Goal: Find specific page/section: Find specific page/section

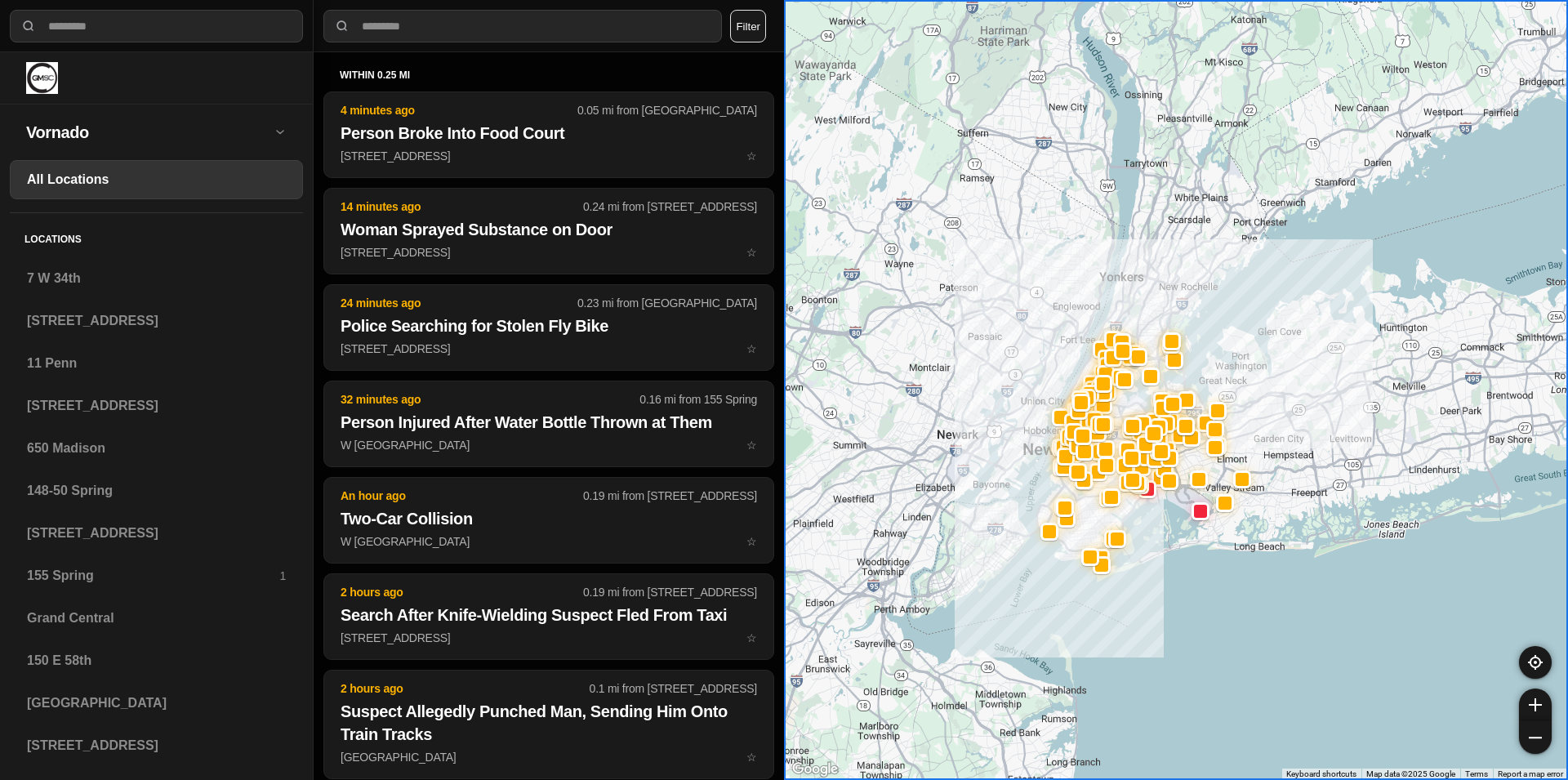
select select "*"
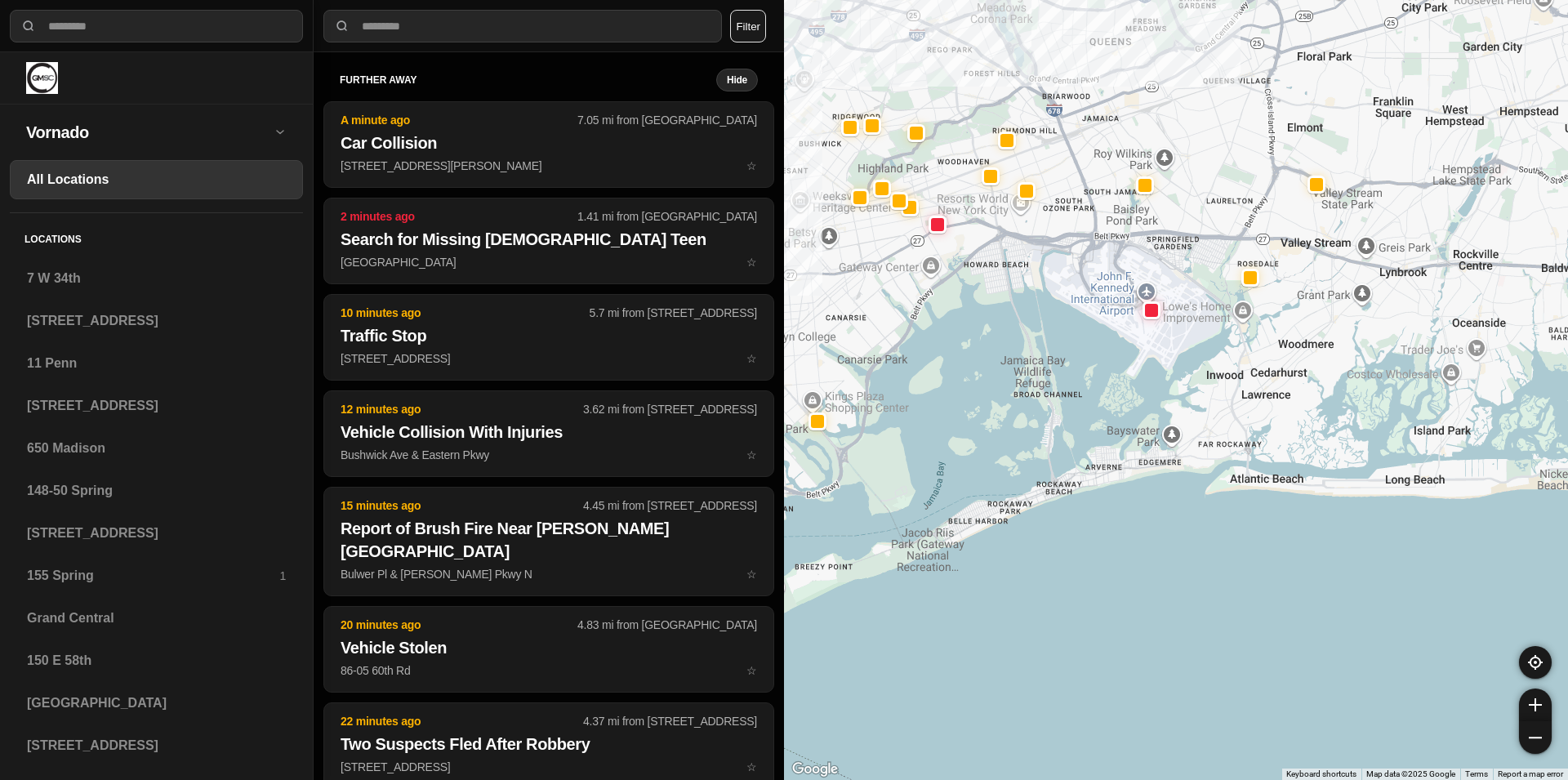
drag, startPoint x: 1200, startPoint y: 518, endPoint x: 1217, endPoint y: 613, distance: 96.5
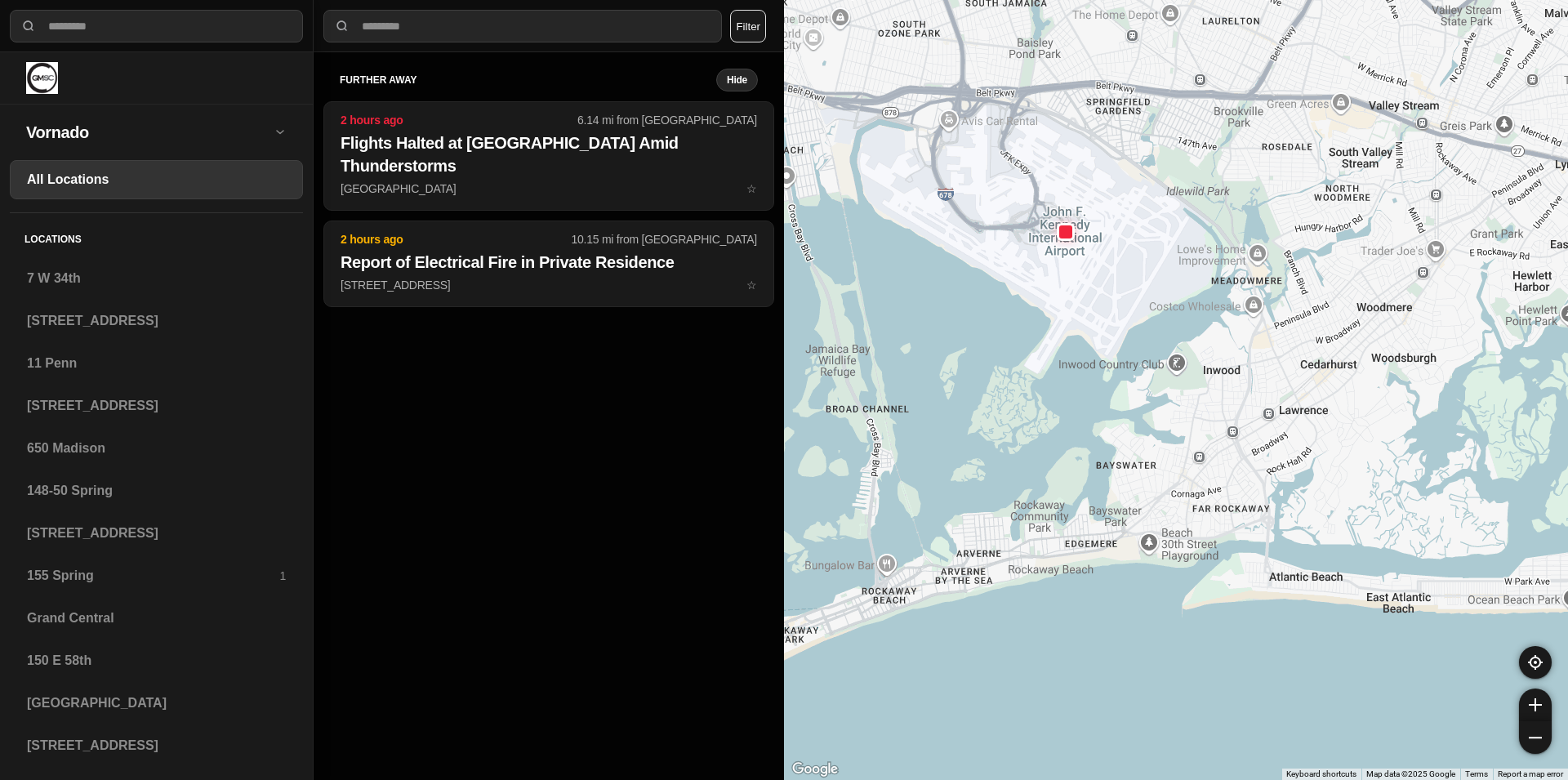
drag, startPoint x: 1204, startPoint y: 503, endPoint x: 1161, endPoint y: 681, distance: 183.1
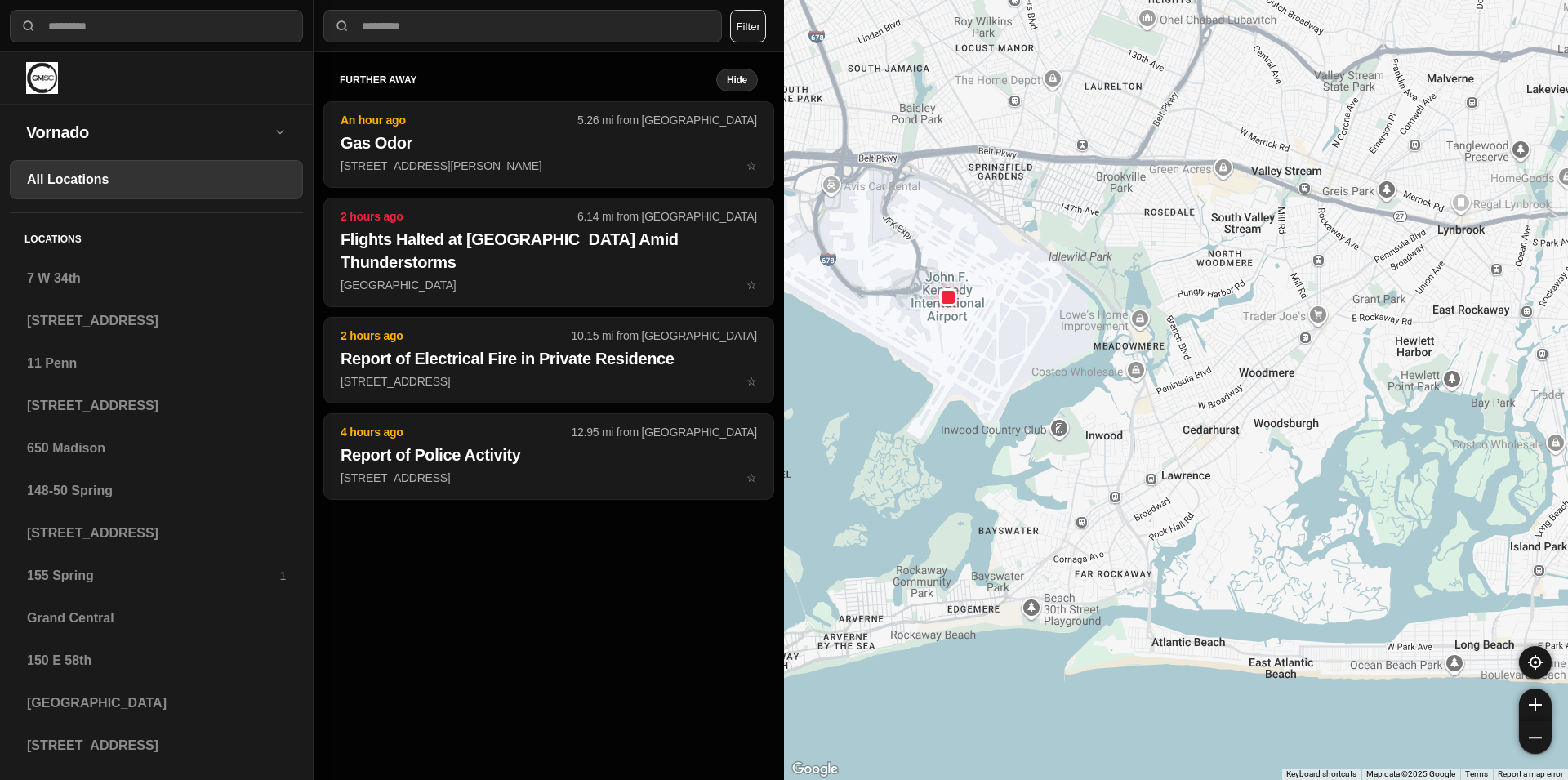
drag, startPoint x: 1142, startPoint y: 627, endPoint x: 1023, endPoint y: 694, distance: 136.6
click at [1023, 694] on div at bounding box center [1175, 390] width 784 height 780
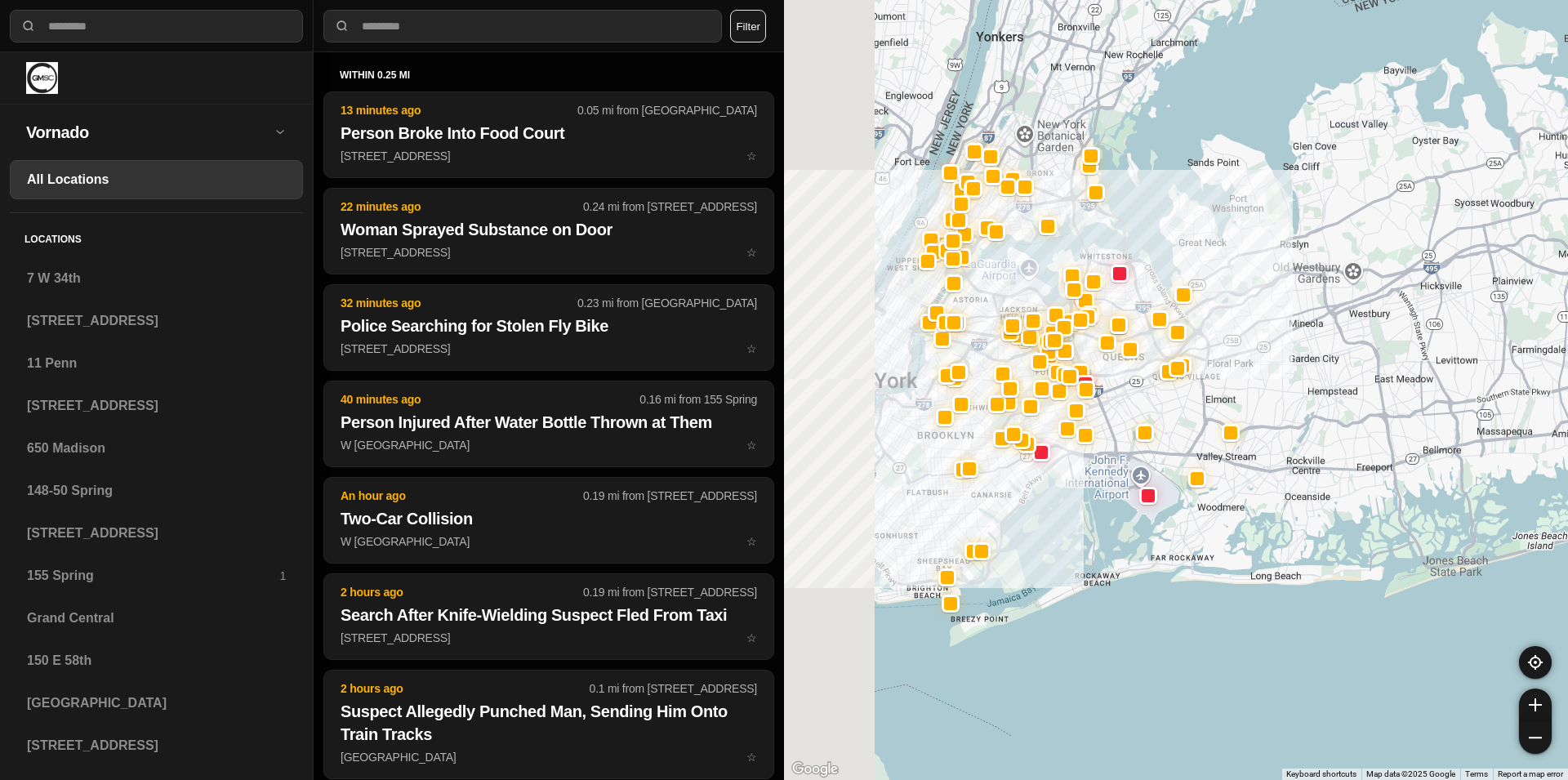
drag, startPoint x: 988, startPoint y: 302, endPoint x: 1173, endPoint y: 444, distance: 233.2
click at [1173, 444] on div at bounding box center [1175, 390] width 784 height 780
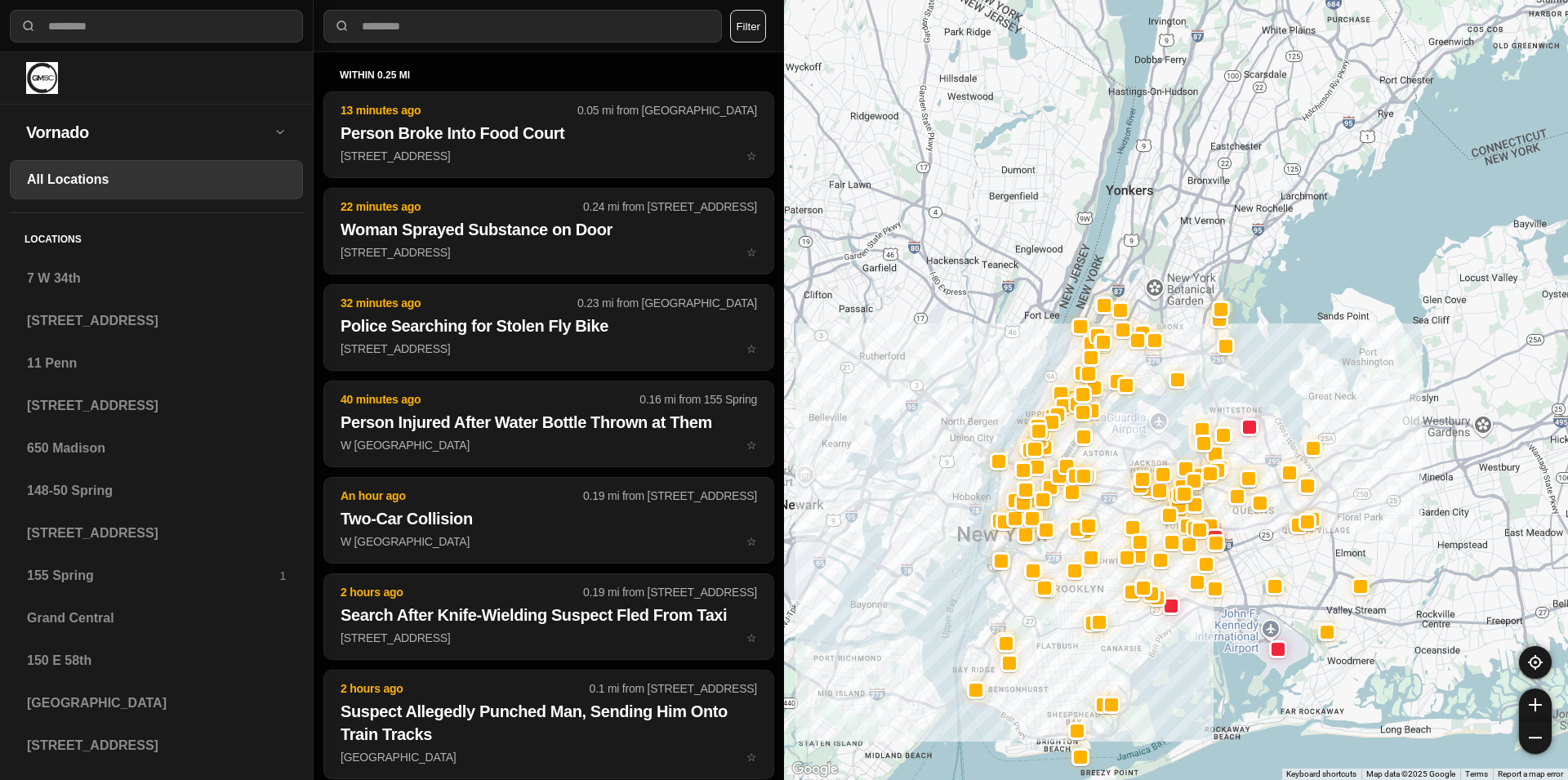
drag, startPoint x: 1001, startPoint y: 347, endPoint x: 1072, endPoint y: 455, distance: 129.2
click at [1072, 455] on div at bounding box center [1175, 390] width 784 height 780
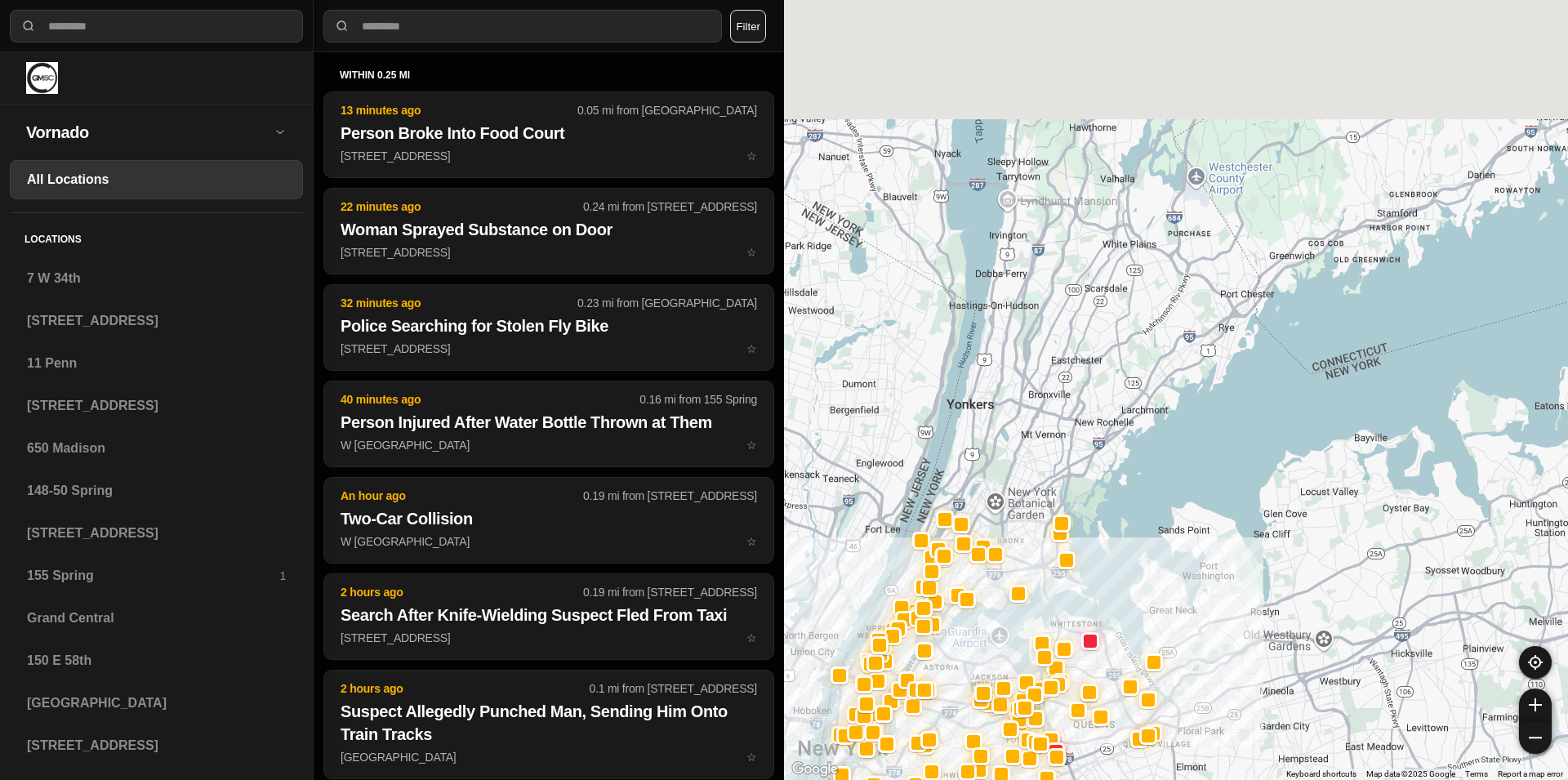
drag, startPoint x: 1147, startPoint y: 203, endPoint x: 993, endPoint y: 415, distance: 262.0
click at [993, 415] on div at bounding box center [1175, 390] width 784 height 780
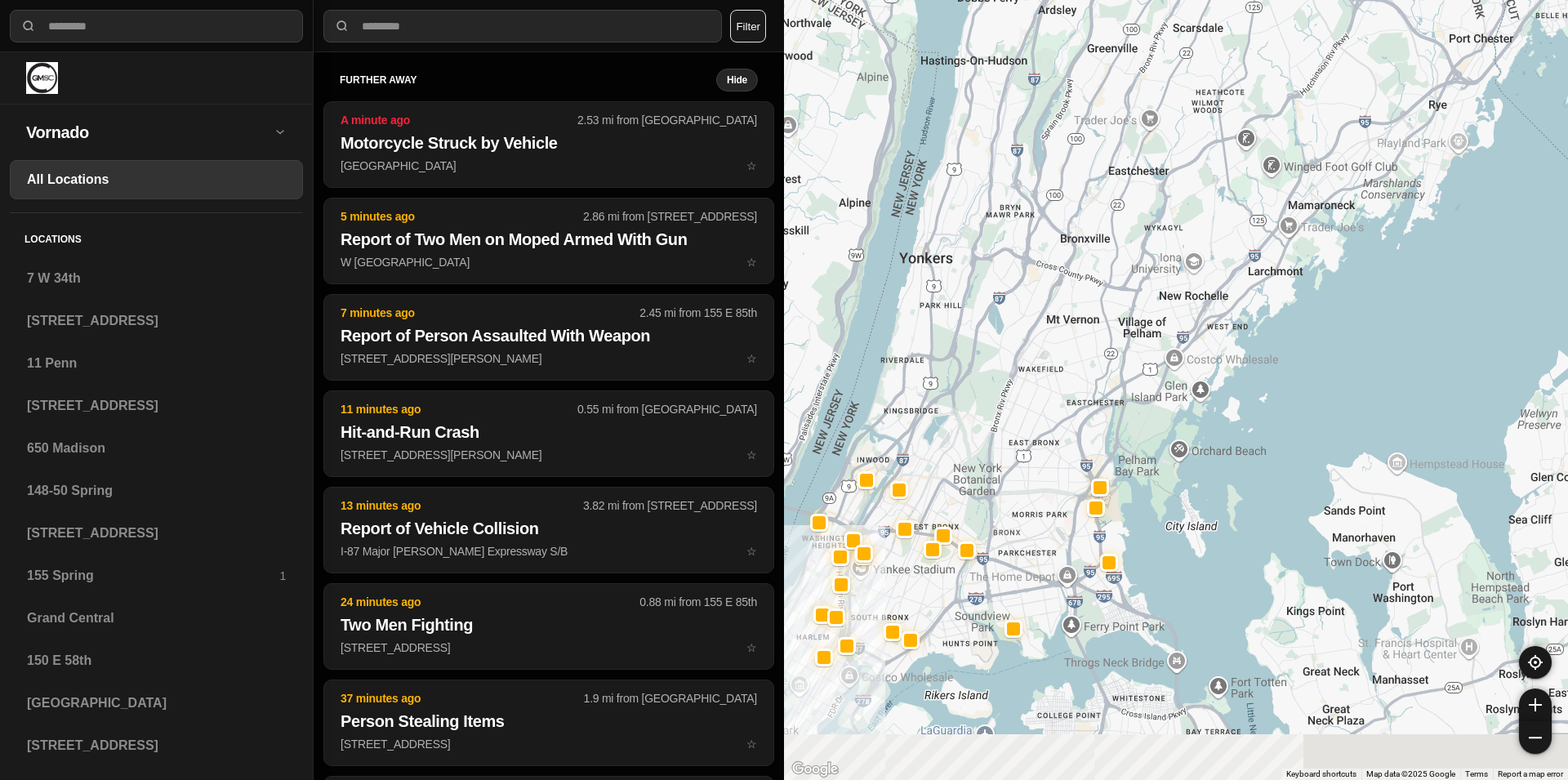
drag, startPoint x: 1029, startPoint y: 466, endPoint x: 1055, endPoint y: 324, distance: 144.4
click at [1055, 324] on div at bounding box center [1175, 390] width 784 height 780
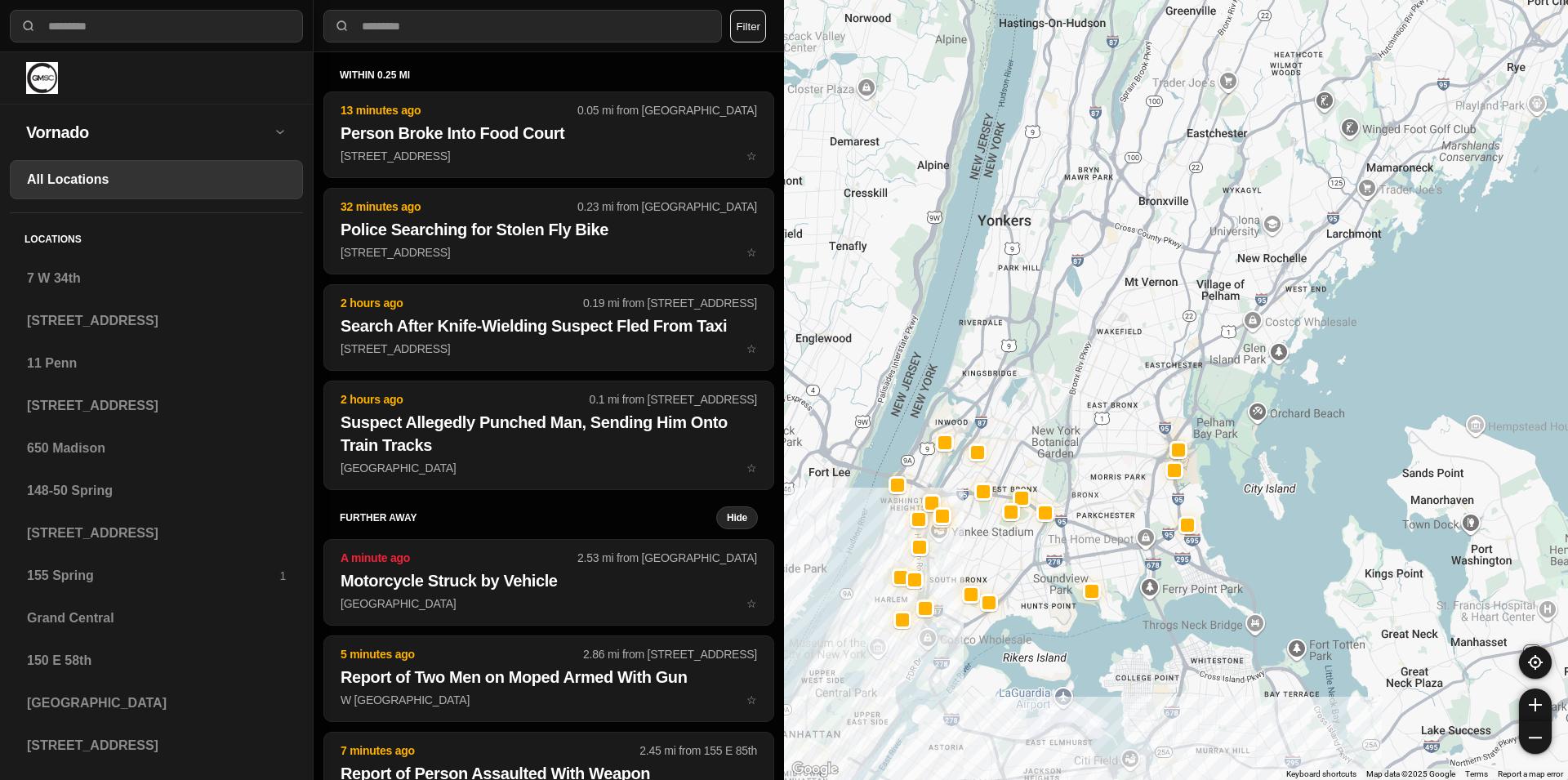
drag, startPoint x: 1134, startPoint y: 318, endPoint x: 1187, endPoint y: 313, distance: 53.2
click at [1187, 313] on div at bounding box center [1175, 390] width 784 height 780
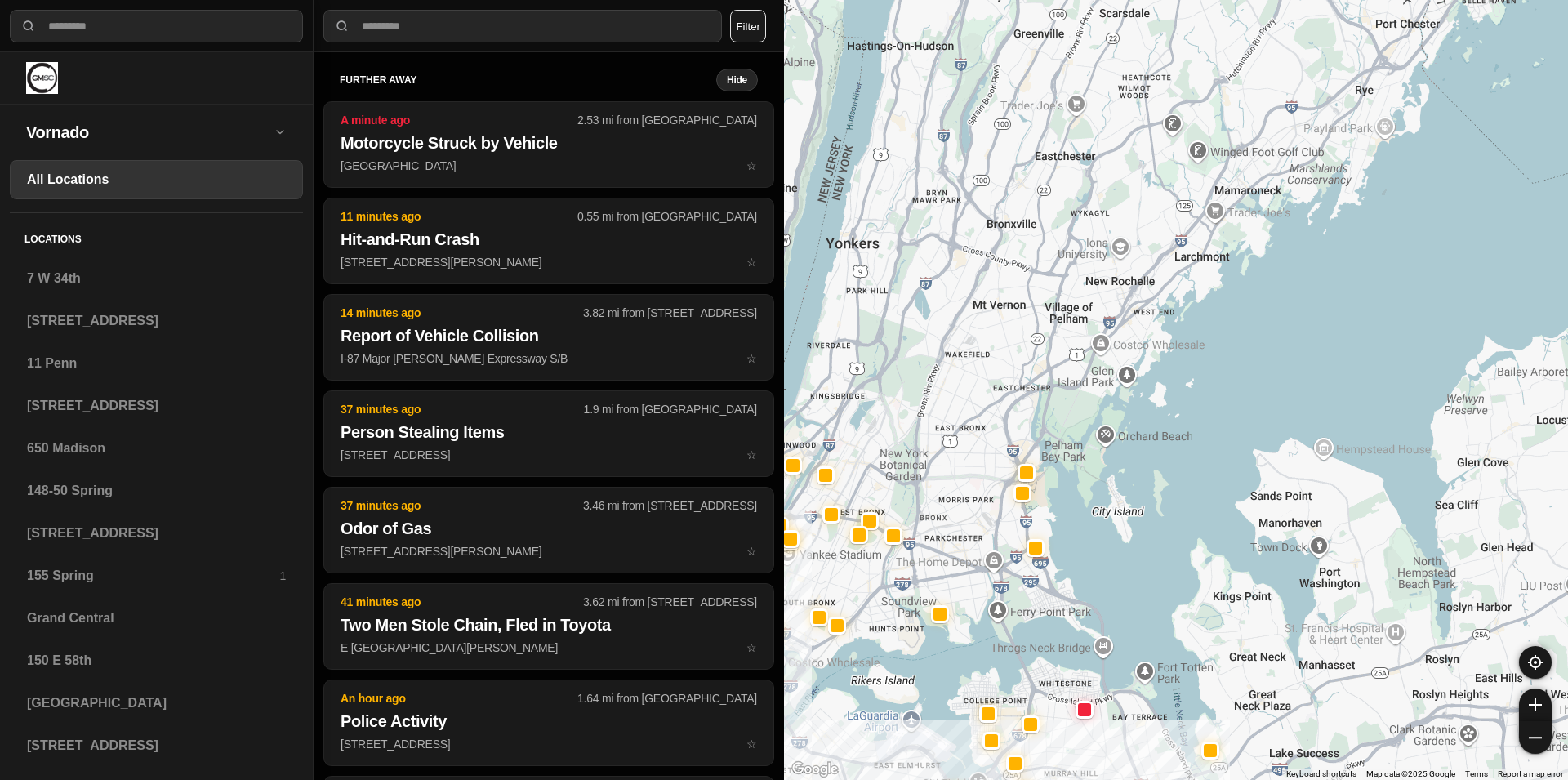
drag, startPoint x: 1536, startPoint y: 296, endPoint x: 1320, endPoint y: 321, distance: 217.4
click at [1320, 321] on div at bounding box center [1175, 390] width 784 height 780
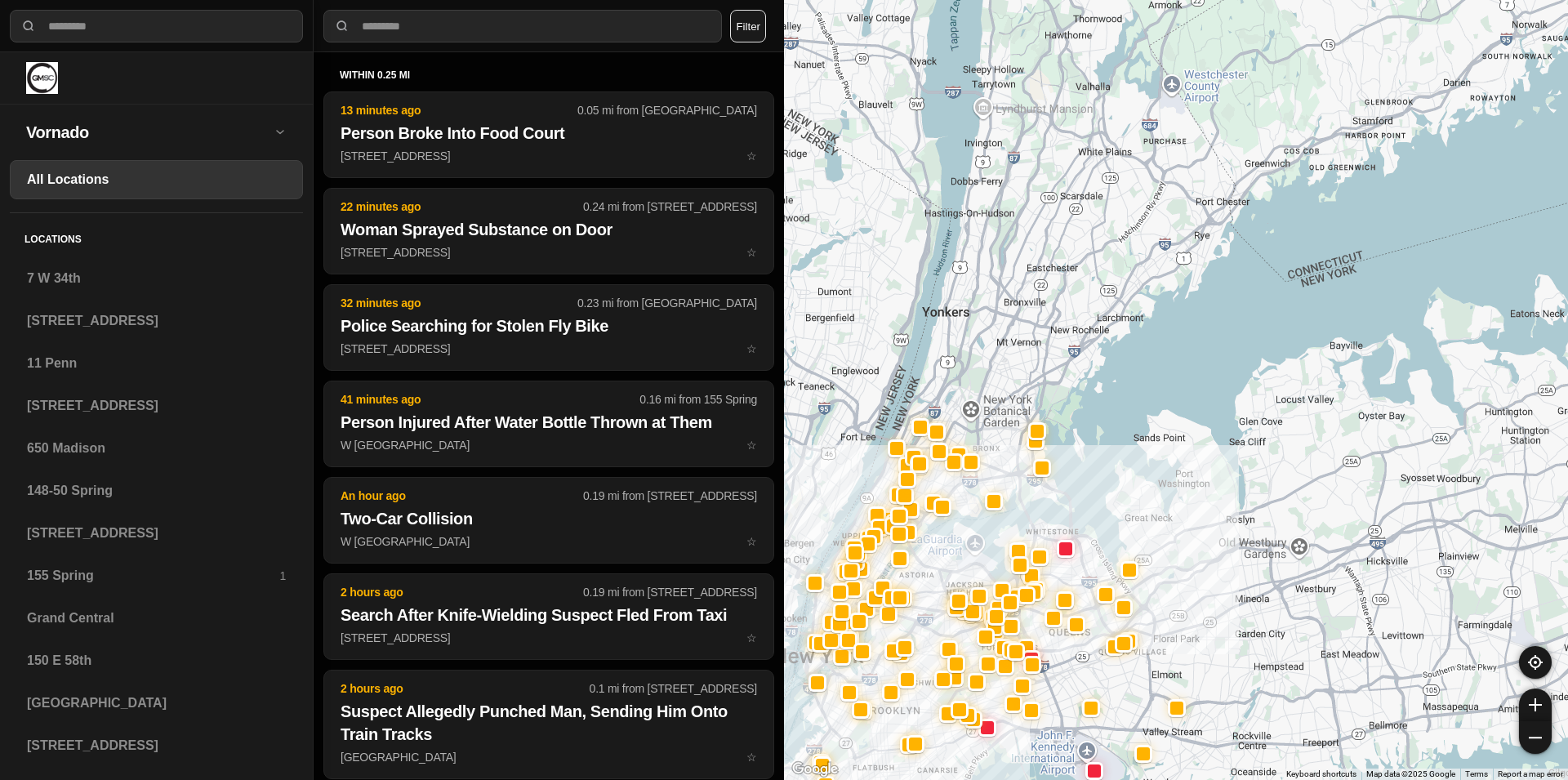
drag, startPoint x: 1370, startPoint y: 268, endPoint x: 1212, endPoint y: 317, distance: 165.4
click at [1212, 317] on div at bounding box center [1175, 390] width 784 height 780
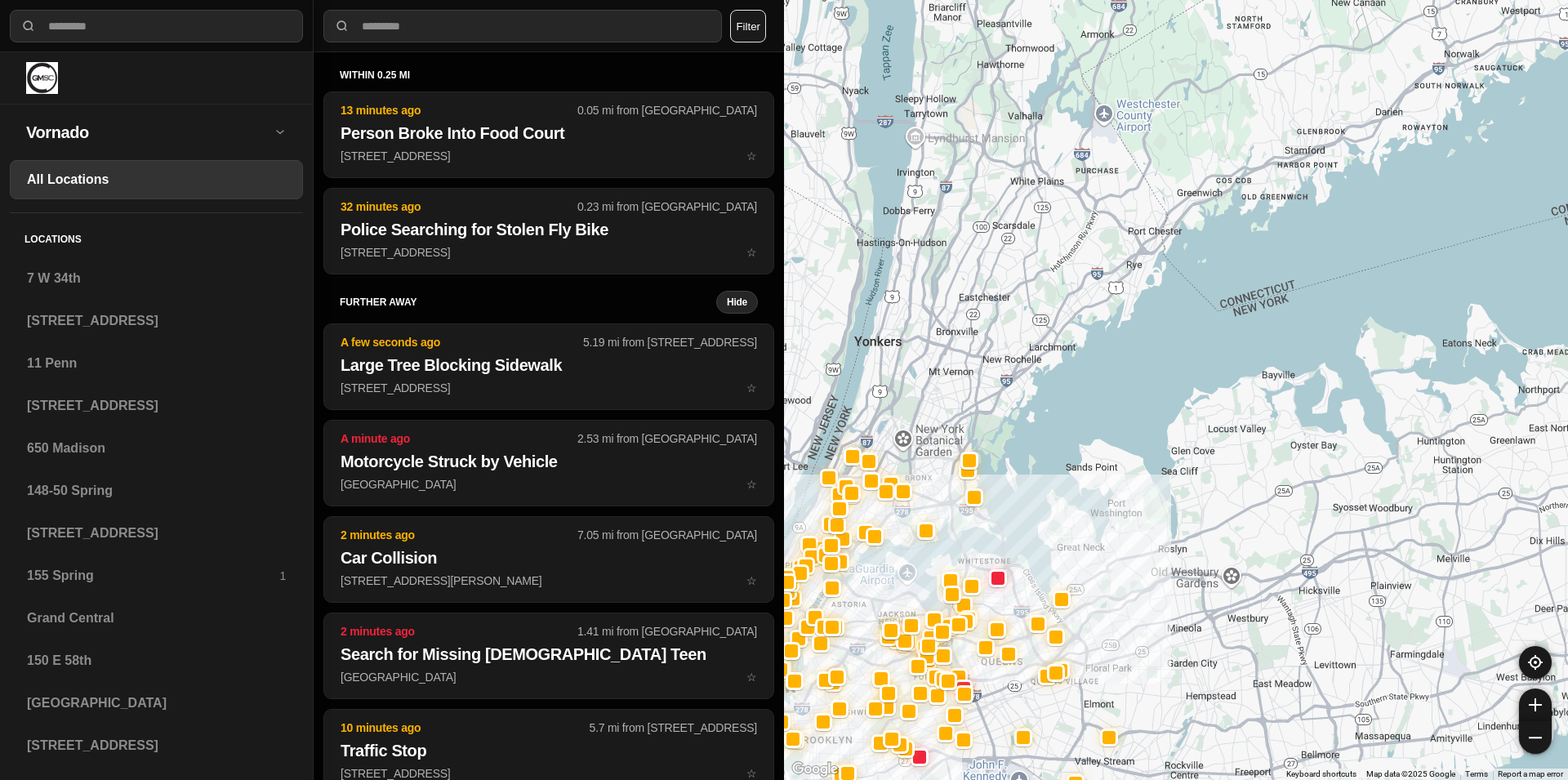
drag, startPoint x: 1267, startPoint y: 308, endPoint x: 1323, endPoint y: 294, distance: 57.7
click at [1323, 294] on div at bounding box center [1175, 390] width 784 height 780
